Goal: Navigation & Orientation: Find specific page/section

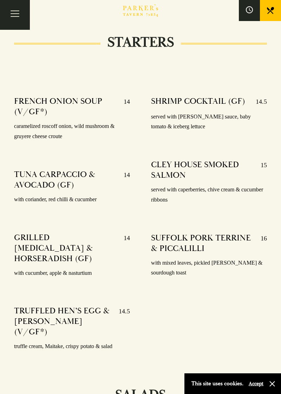
scroll to position [495, 0]
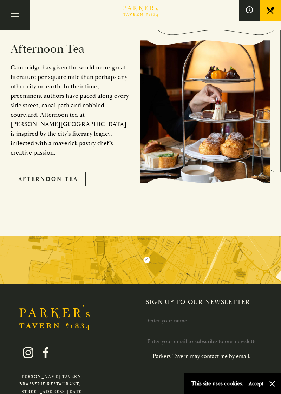
scroll to position [1224, 0]
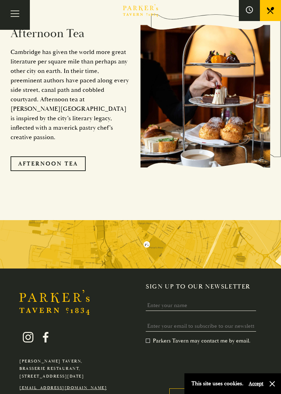
scroll to position [1219, 0]
